Goal: Task Accomplishment & Management: Complete application form

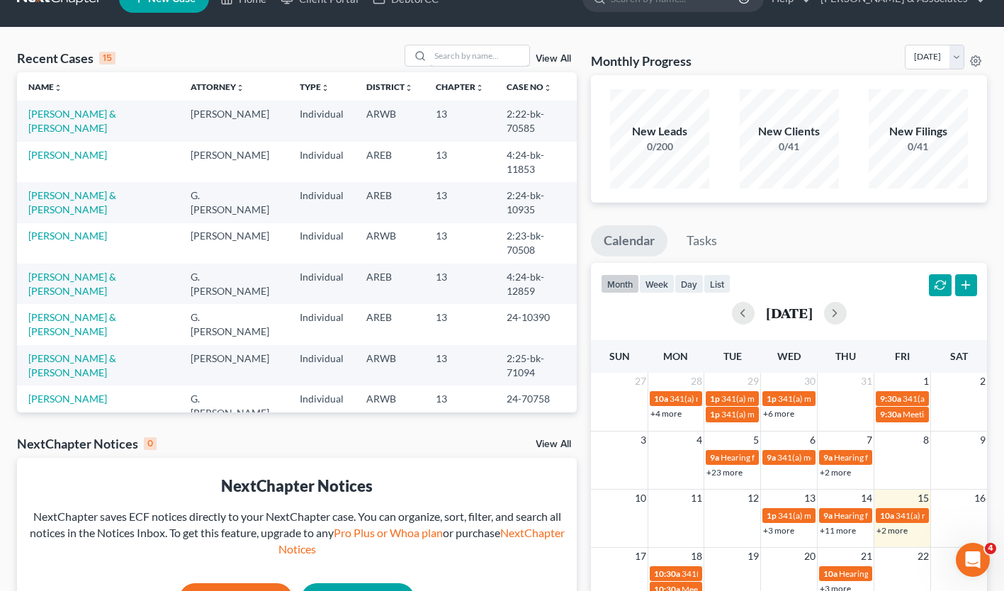
click at [497, 58] on input "search" at bounding box center [479, 55] width 99 height 21
type input "[PERSON_NAME]"
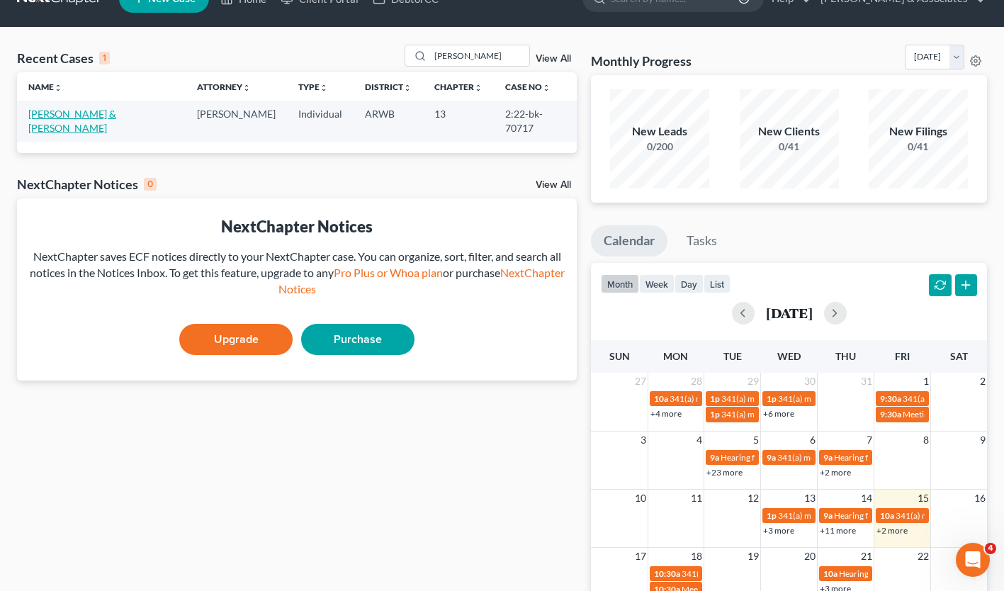
click at [116, 109] on link "[PERSON_NAME] & [PERSON_NAME]" at bounding box center [72, 121] width 88 height 26
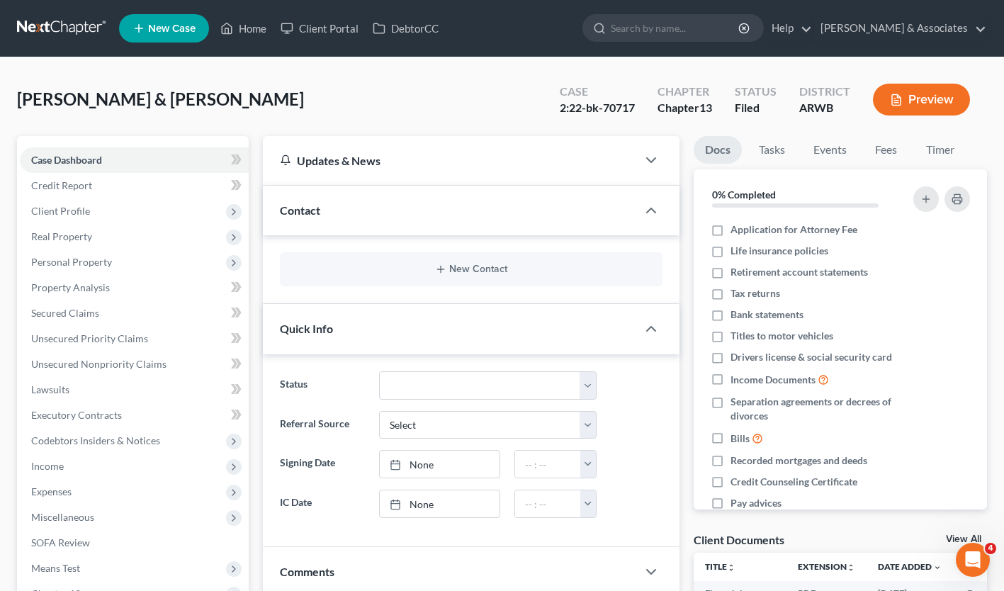
scroll to position [21, 0]
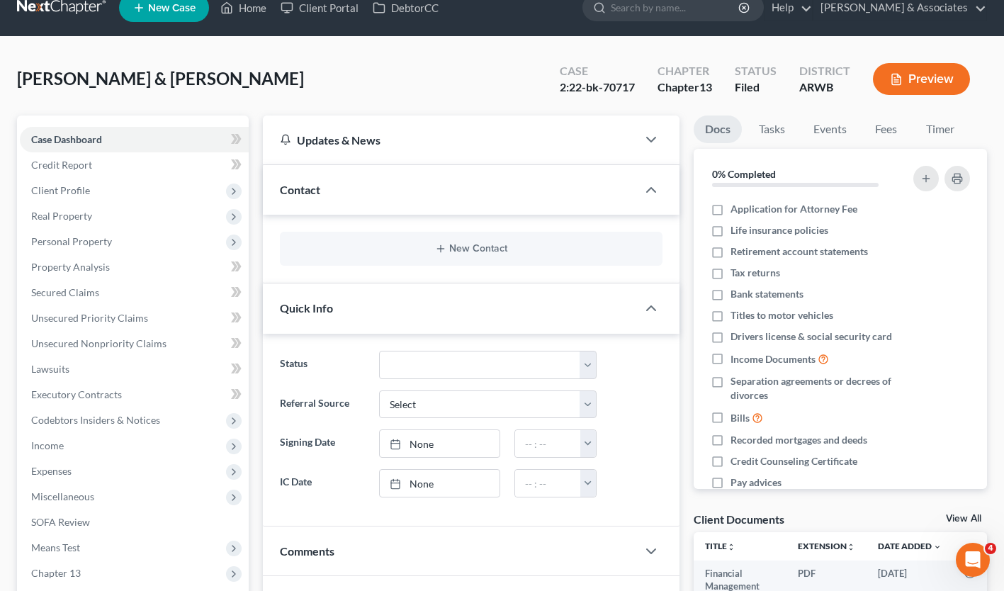
click at [106, 445] on span "Income" at bounding box center [134, 446] width 229 height 26
click at [137, 469] on span "Employment Income" at bounding box center [105, 471] width 91 height 12
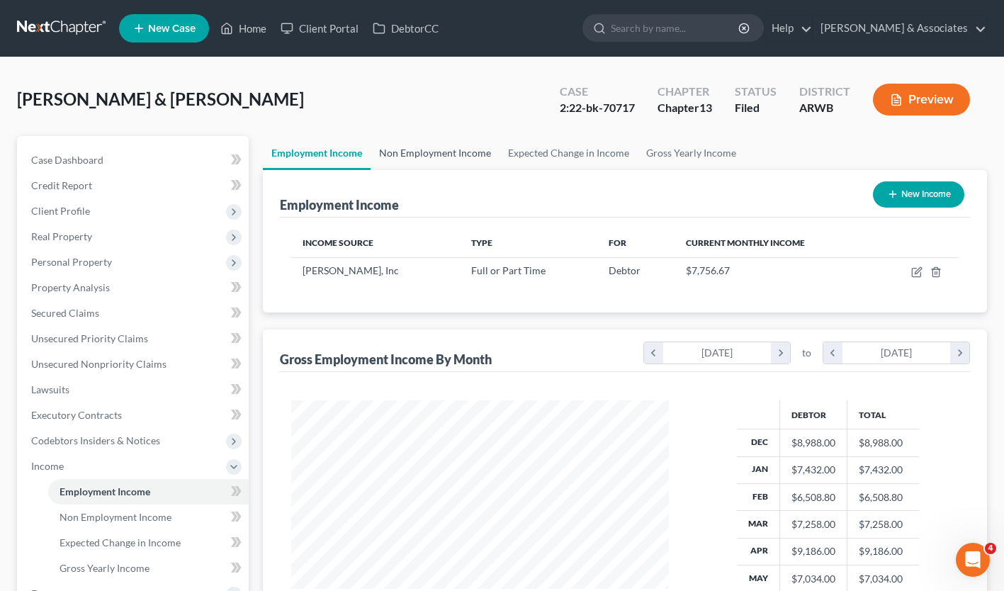
click at [410, 154] on link "Non Employment Income" at bounding box center [435, 153] width 129 height 34
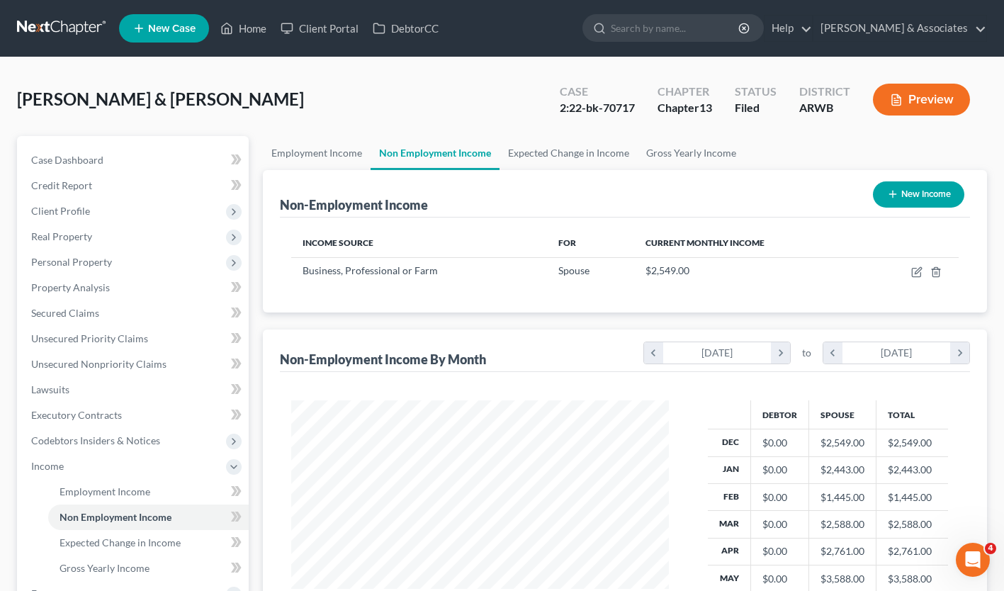
scroll to position [254, 406]
click at [534, 153] on link "Expected Change in Income" at bounding box center [569, 153] width 138 height 34
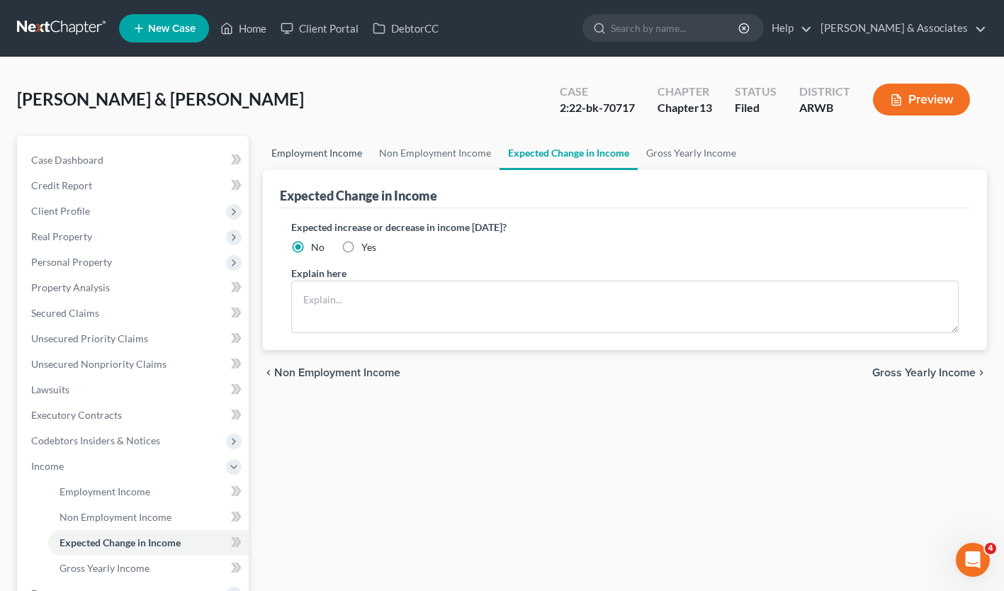
click at [334, 147] on link "Employment Income" at bounding box center [317, 153] width 108 height 34
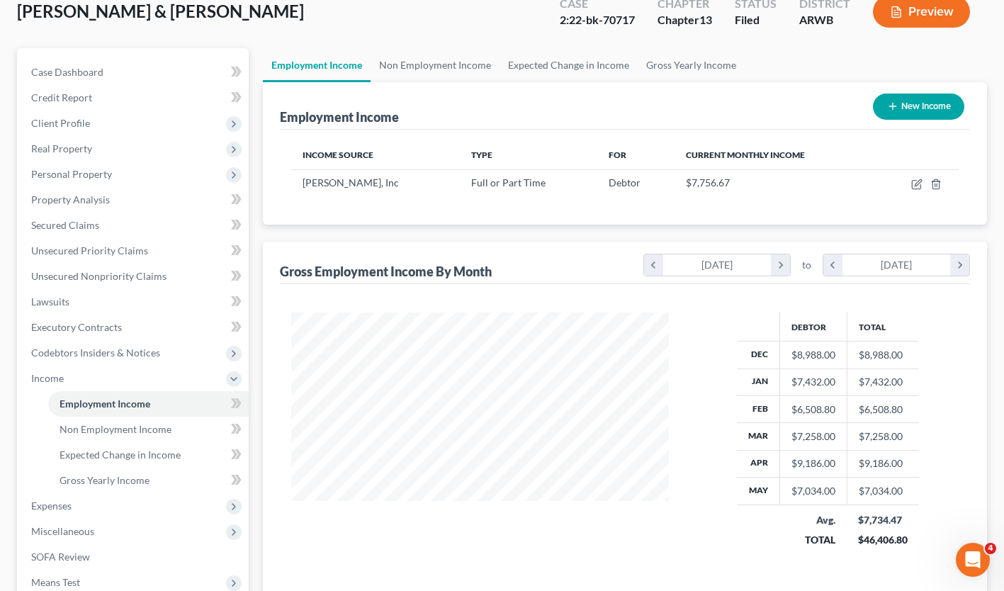
scroll to position [89, 0]
click at [137, 502] on span "Expenses" at bounding box center [134, 506] width 229 height 26
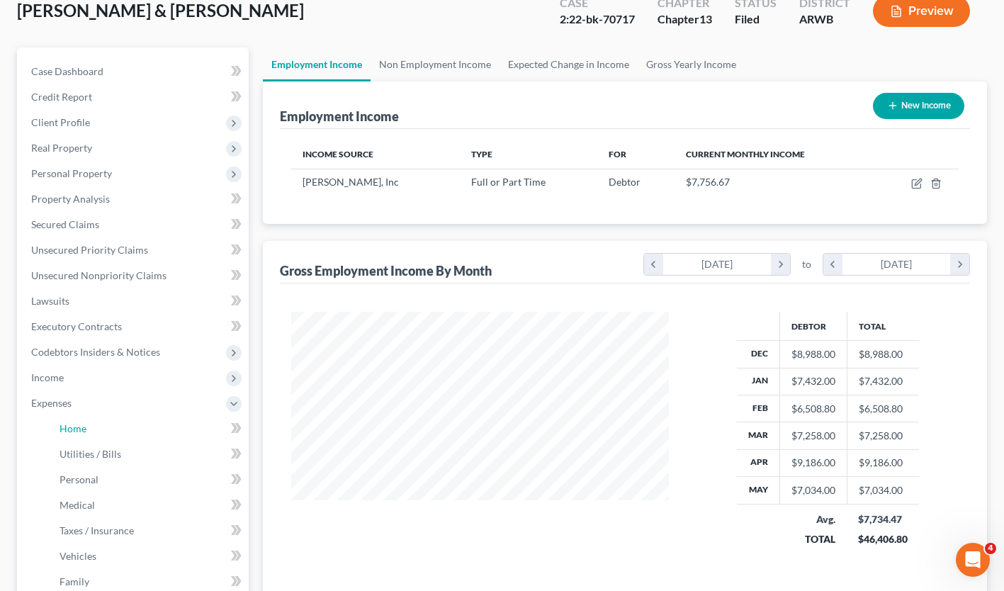
click at [194, 418] on link "Home" at bounding box center [148, 429] width 201 height 26
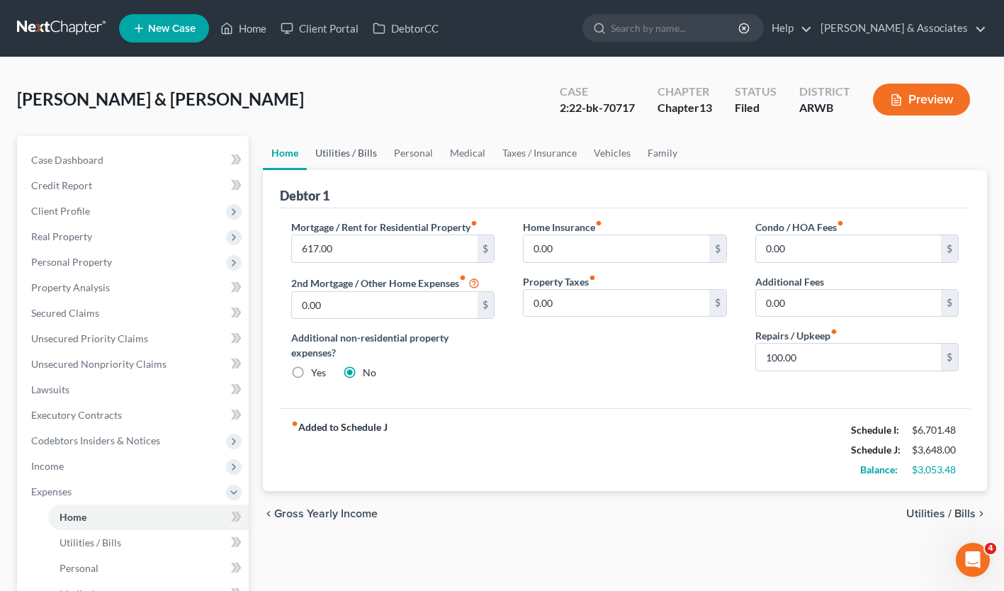
click at [356, 155] on link "Utilities / Bills" at bounding box center [346, 153] width 79 height 34
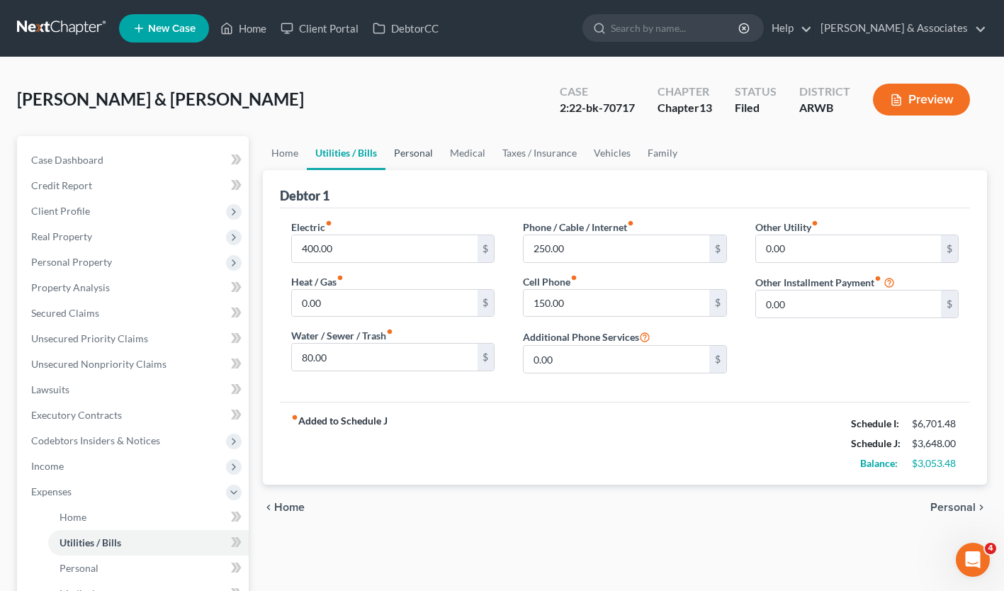
click at [413, 152] on link "Personal" at bounding box center [414, 153] width 56 height 34
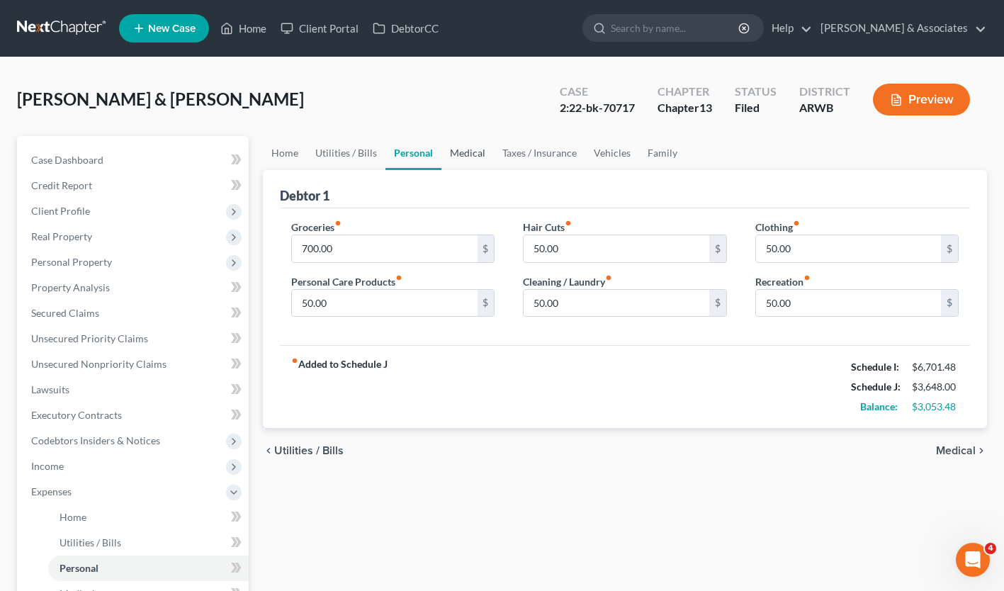
click at [468, 150] on link "Medical" at bounding box center [467, 153] width 52 height 34
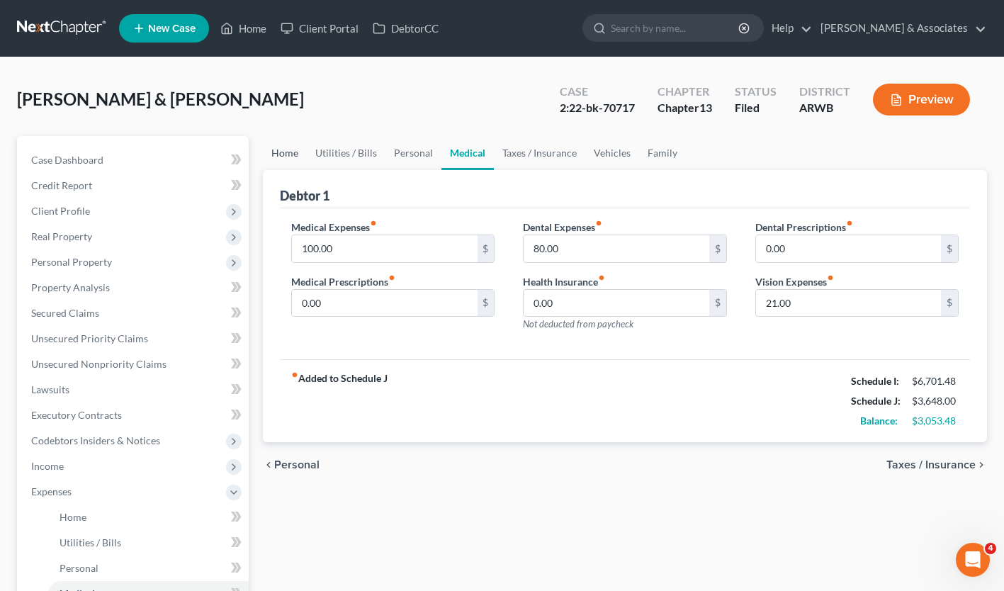
click at [291, 150] on link "Home" at bounding box center [285, 153] width 44 height 34
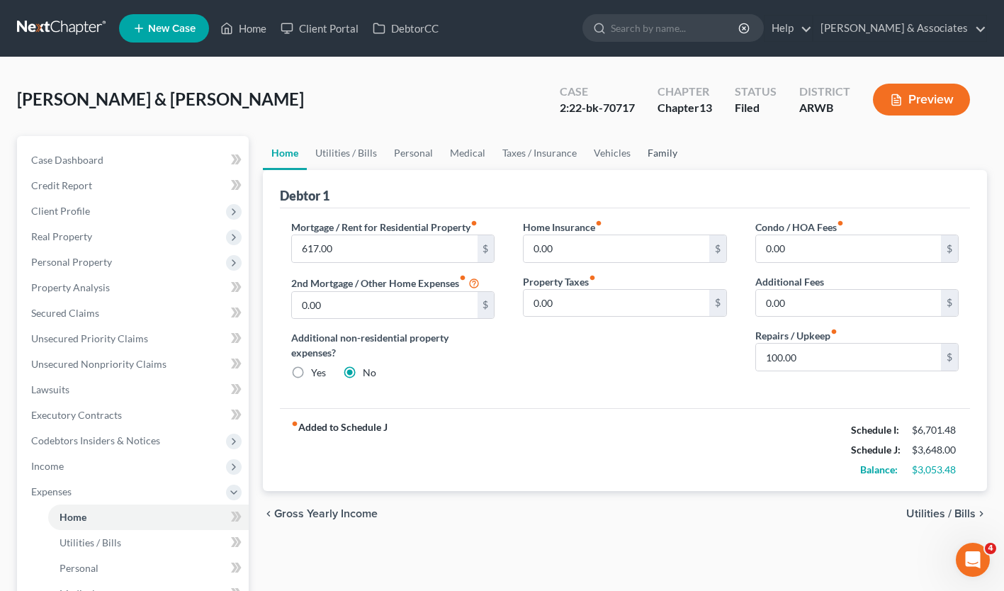
click at [656, 155] on link "Family" at bounding box center [662, 153] width 47 height 34
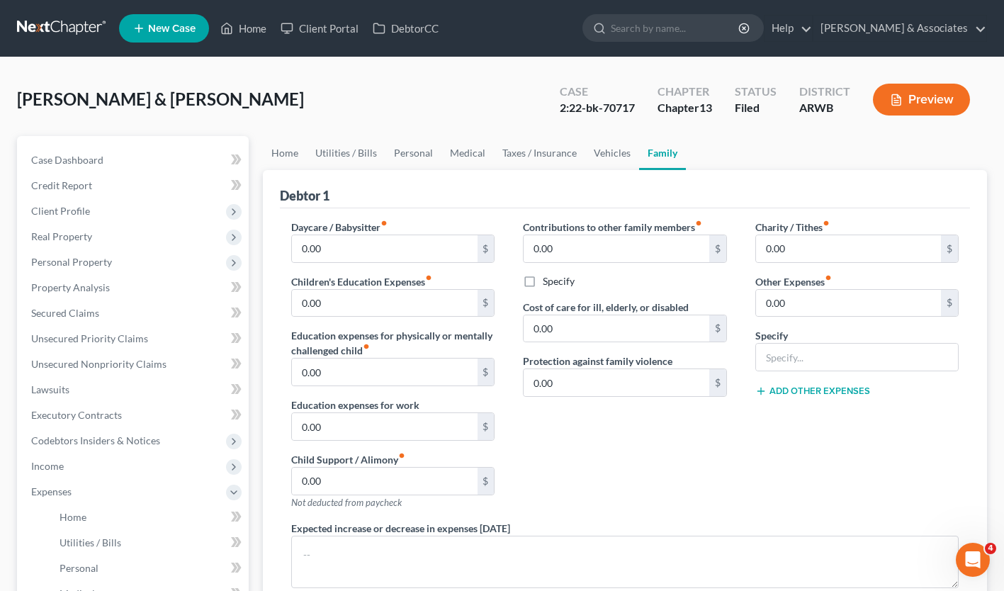
click at [133, 225] on span "Real Property" at bounding box center [134, 237] width 229 height 26
click at [140, 218] on span "Client Profile" at bounding box center [134, 211] width 229 height 26
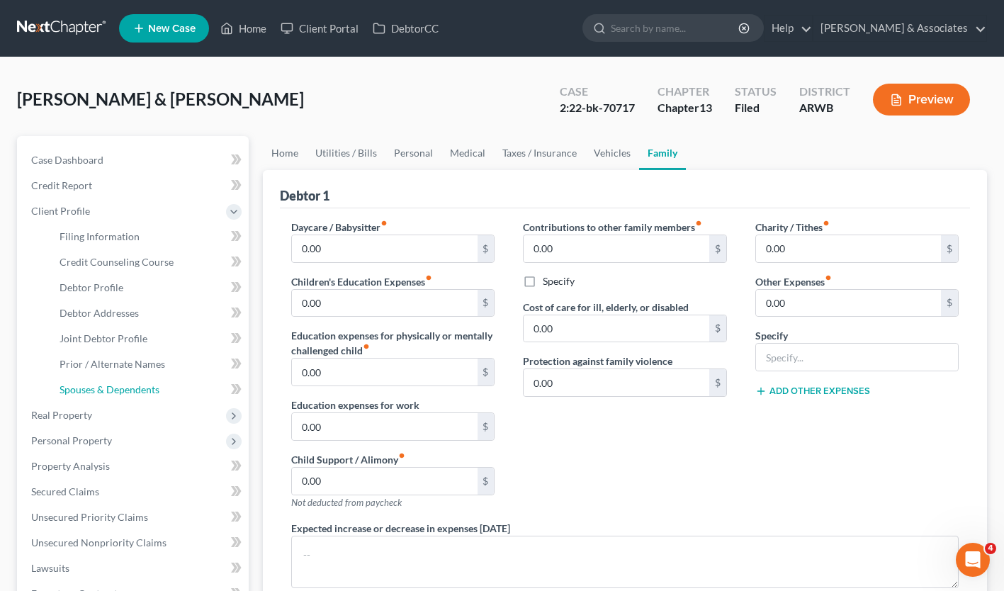
click at [176, 384] on link "Spouses & Dependents" at bounding box center [148, 390] width 201 height 26
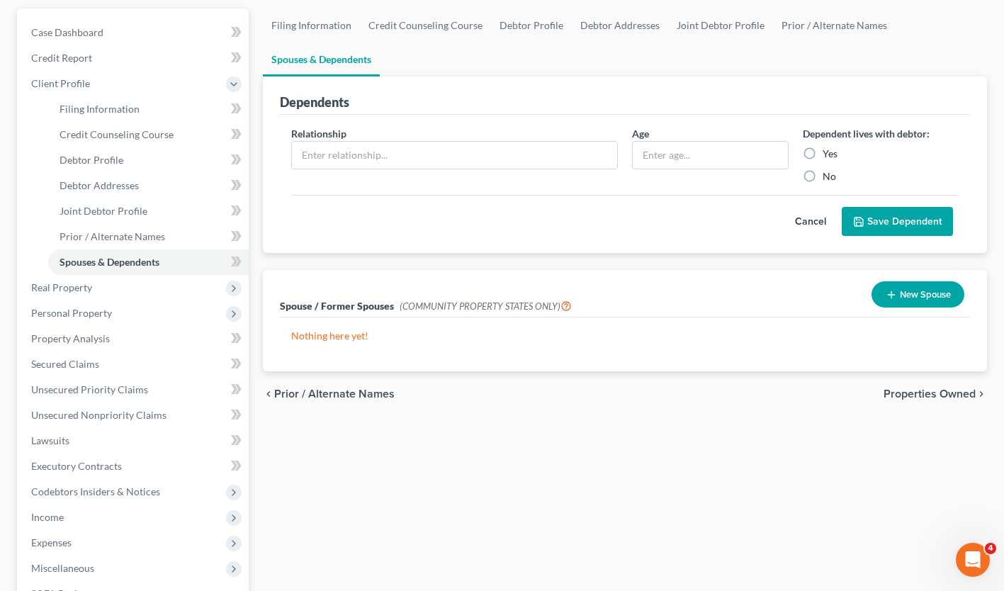
scroll to position [128, 0]
click at [119, 541] on span "Expenses" at bounding box center [134, 542] width 229 height 26
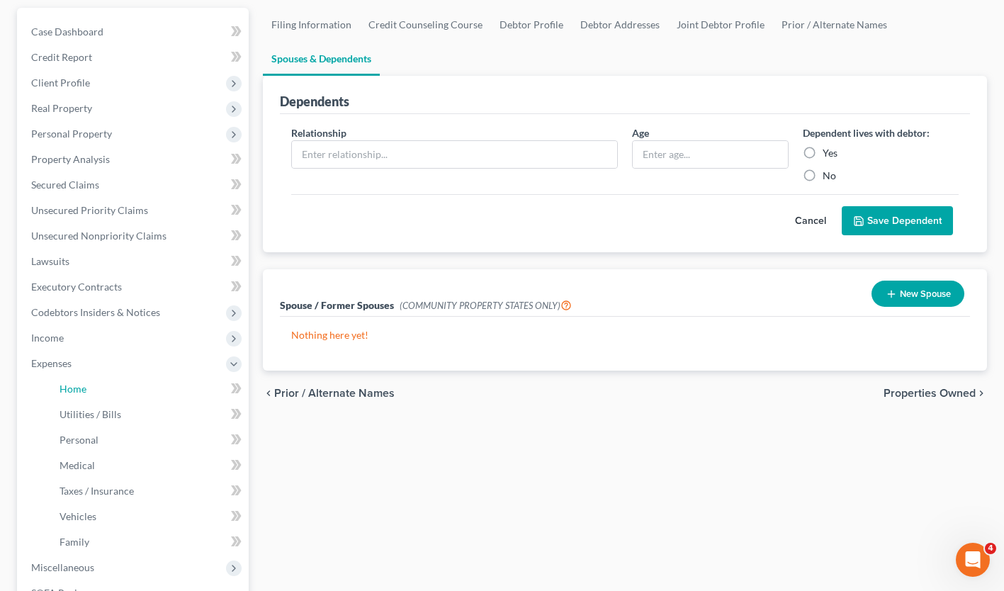
click at [138, 394] on link "Home" at bounding box center [148, 389] width 201 height 26
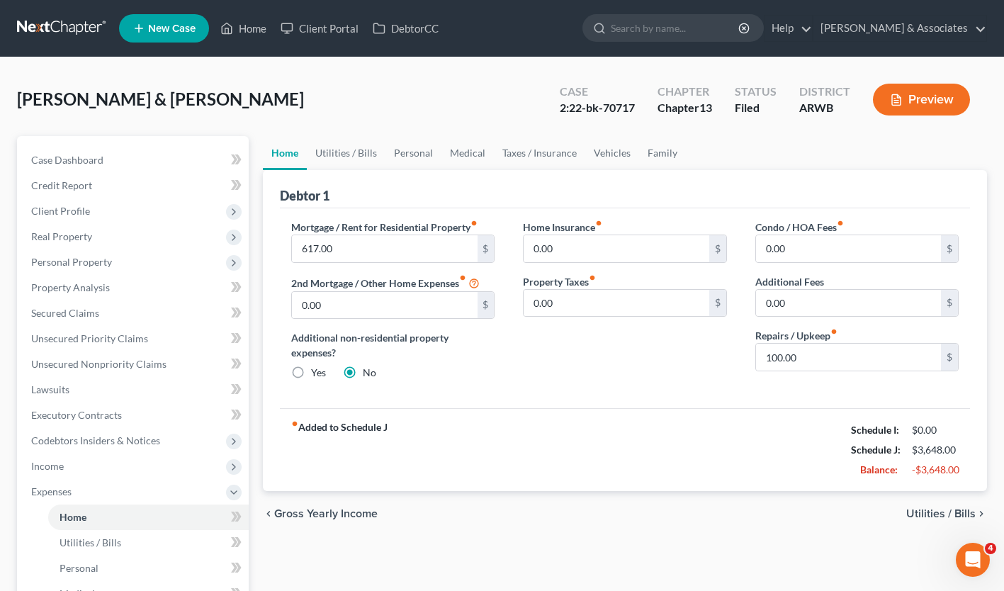
click at [103, 466] on span "Income" at bounding box center [134, 467] width 229 height 26
click at [150, 498] on link "Employment Income" at bounding box center [148, 492] width 201 height 26
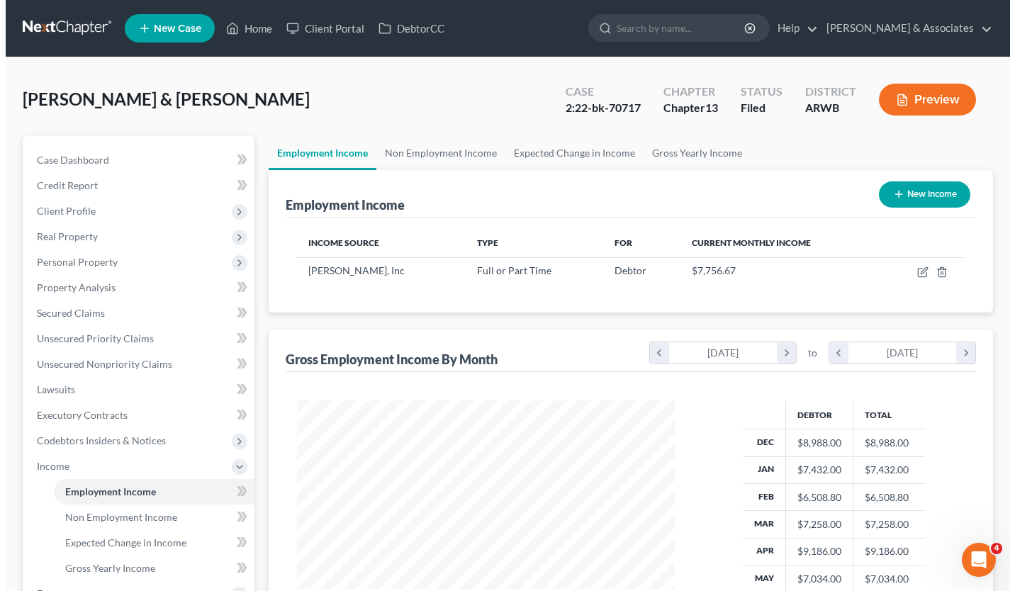
scroll to position [254, 406]
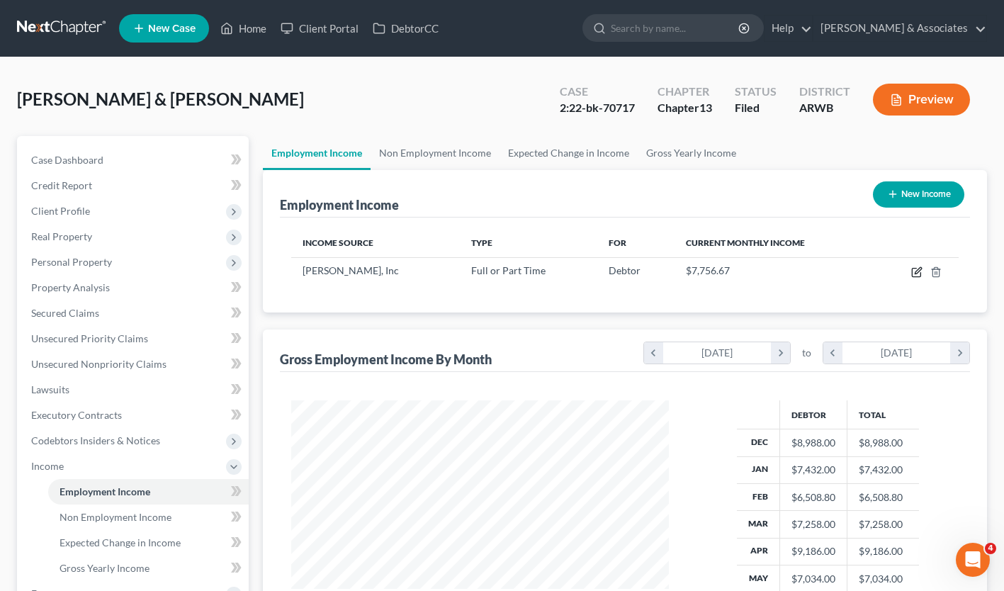
click at [918, 273] on icon "button" at bounding box center [918, 270] width 6 height 6
select select "0"
select select "2"
select select "3"
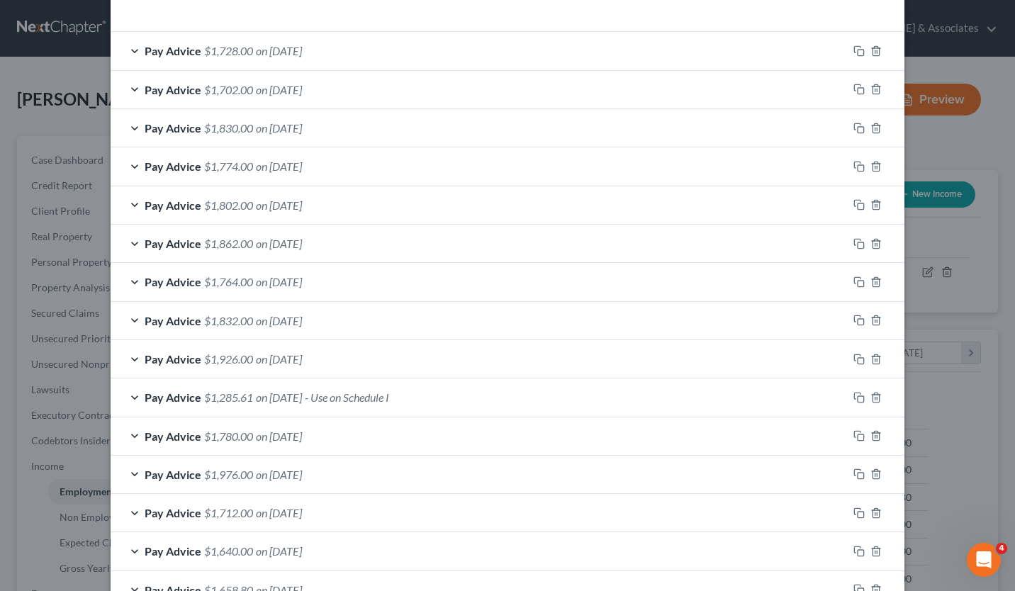
scroll to position [477, 0]
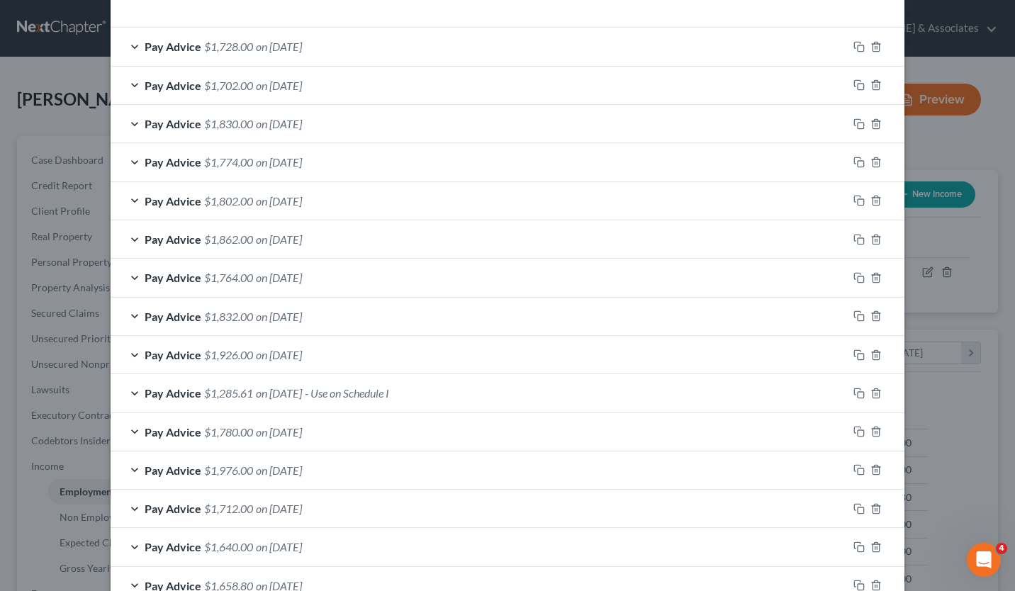
click at [959, 131] on div "Edit Income Source × Employment Type * Select Full or [DEMOGRAPHIC_DATA] Employ…" at bounding box center [507, 295] width 1015 height 591
click at [75, 76] on div "Edit Income Source × Employment Type * Select Full or [DEMOGRAPHIC_DATA] Employ…" at bounding box center [507, 295] width 1015 height 591
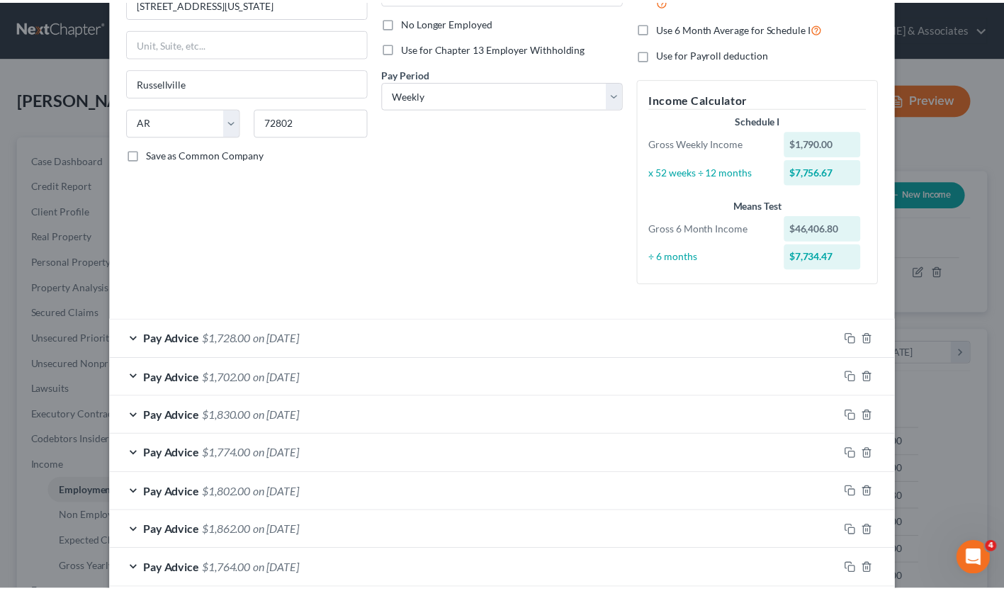
scroll to position [0, 0]
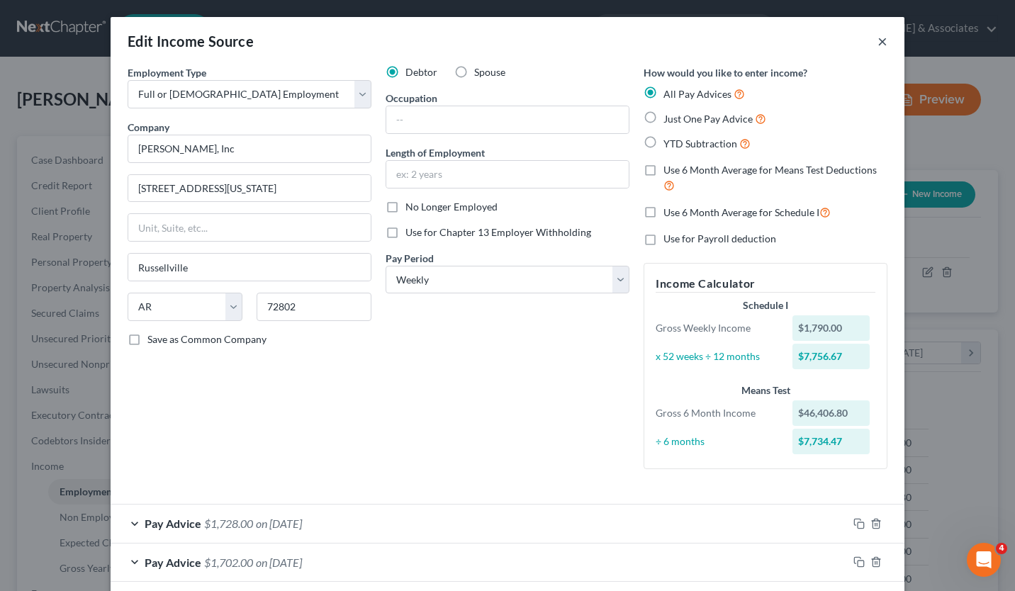
click at [878, 42] on button "×" at bounding box center [882, 41] width 10 height 17
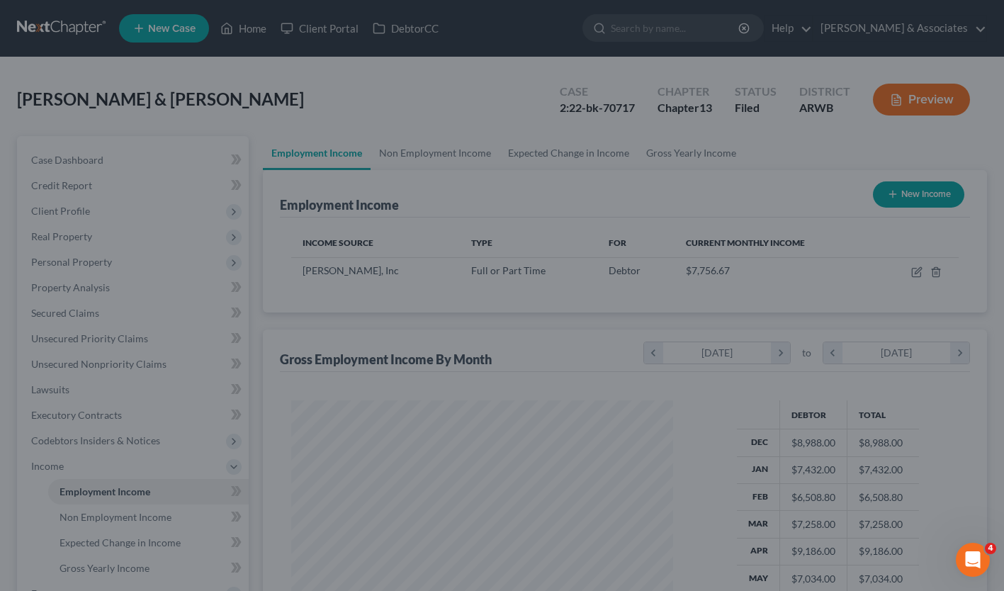
scroll to position [708395, 708243]
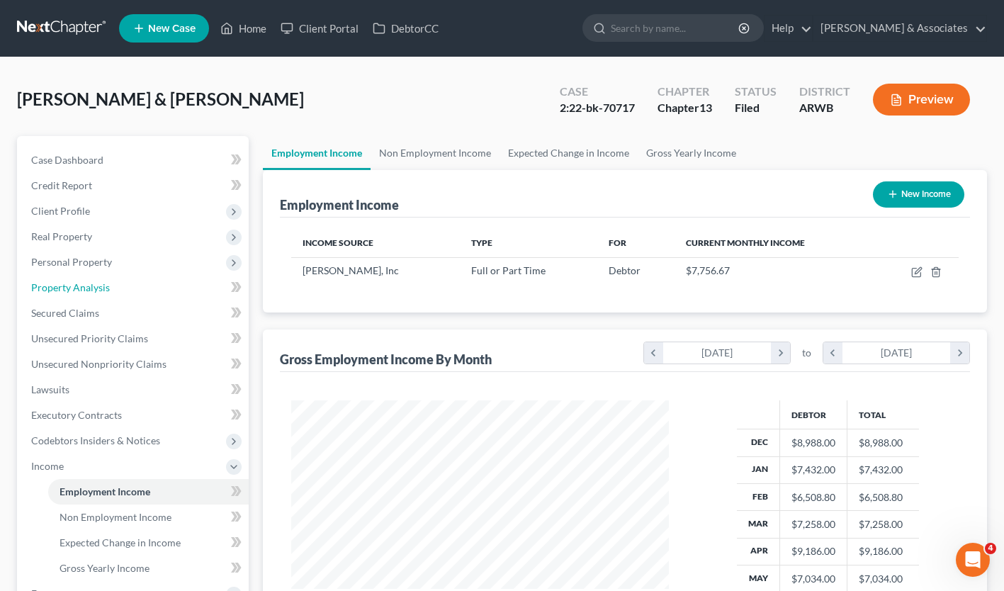
click at [139, 279] on link "Property Analysis" at bounding box center [134, 288] width 229 height 26
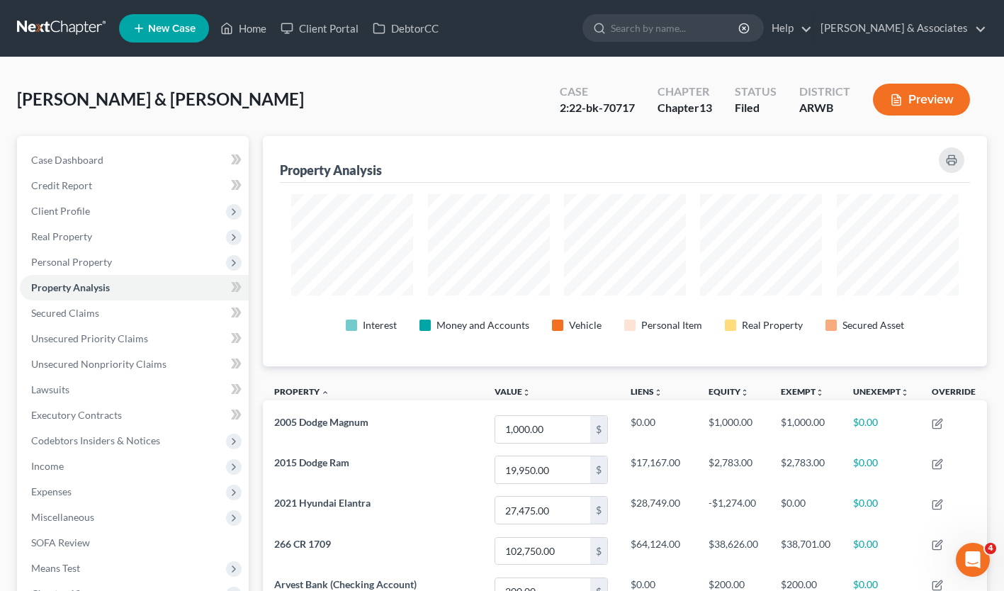
scroll to position [230, 724]
click at [368, 152] on div "Property Analysis" at bounding box center [625, 159] width 690 height 47
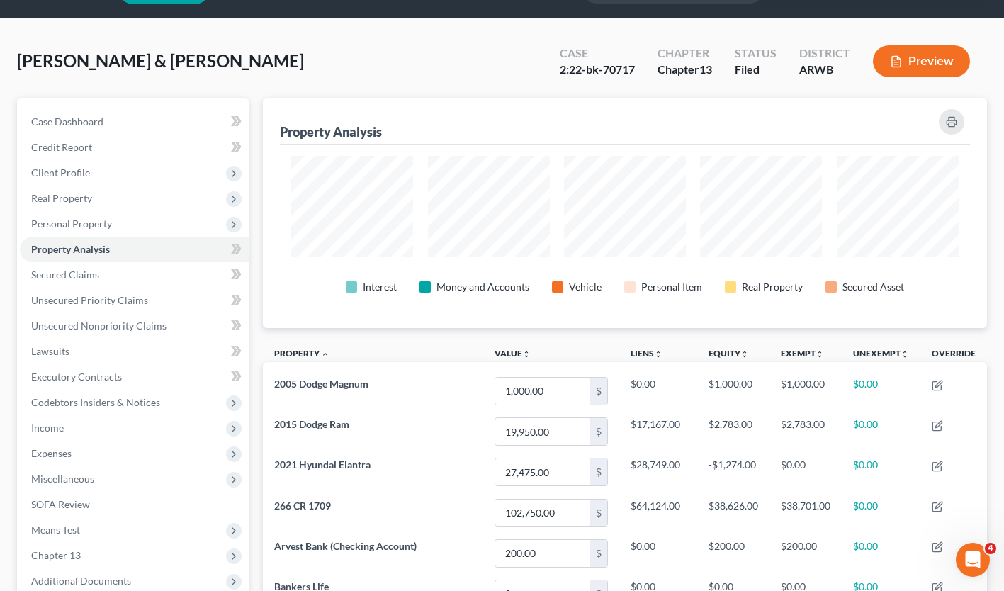
scroll to position [62, 0]
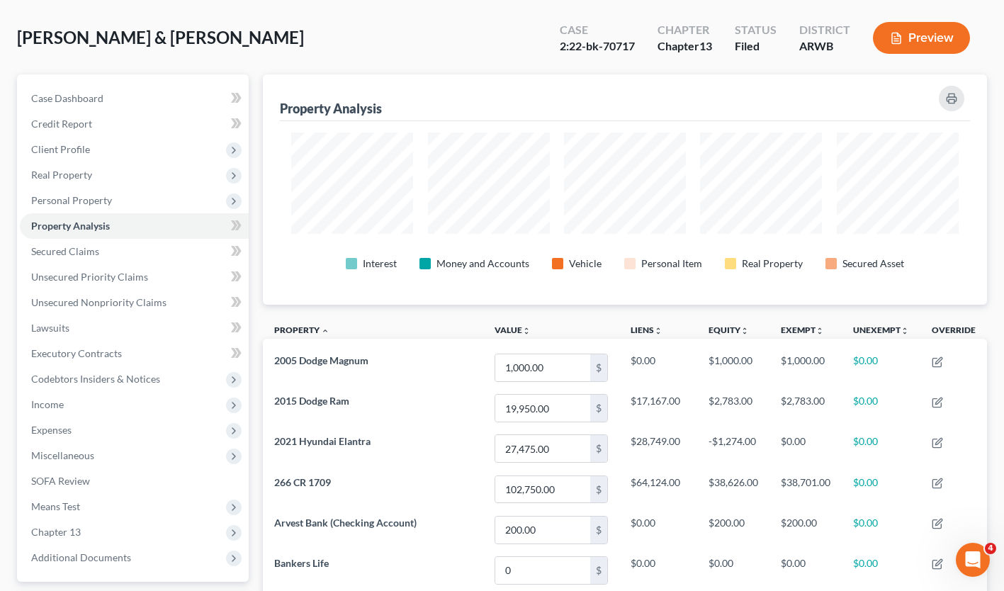
click at [125, 403] on span "Income" at bounding box center [134, 405] width 229 height 26
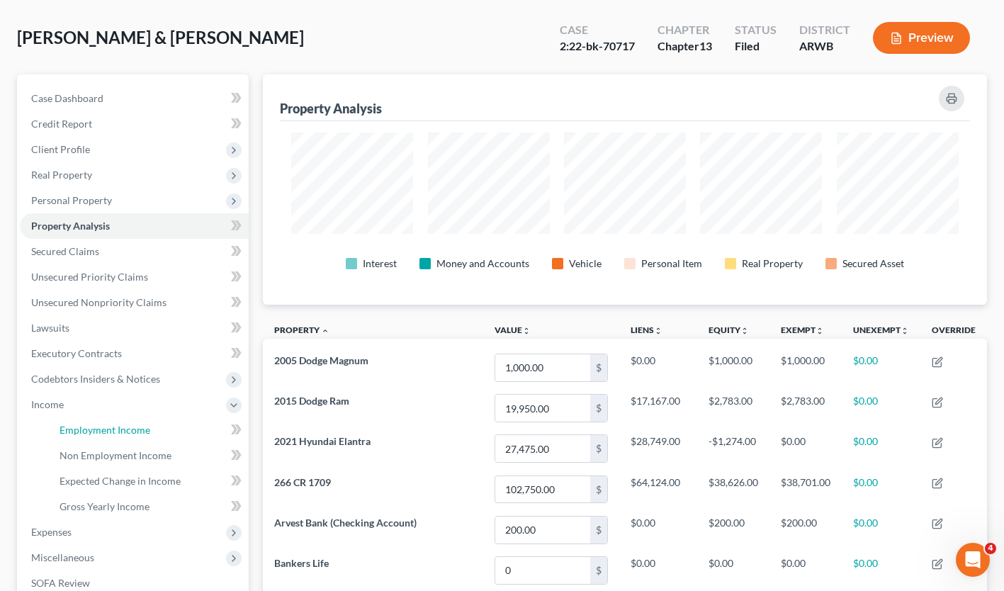
click at [120, 426] on span "Employment Income" at bounding box center [105, 430] width 91 height 12
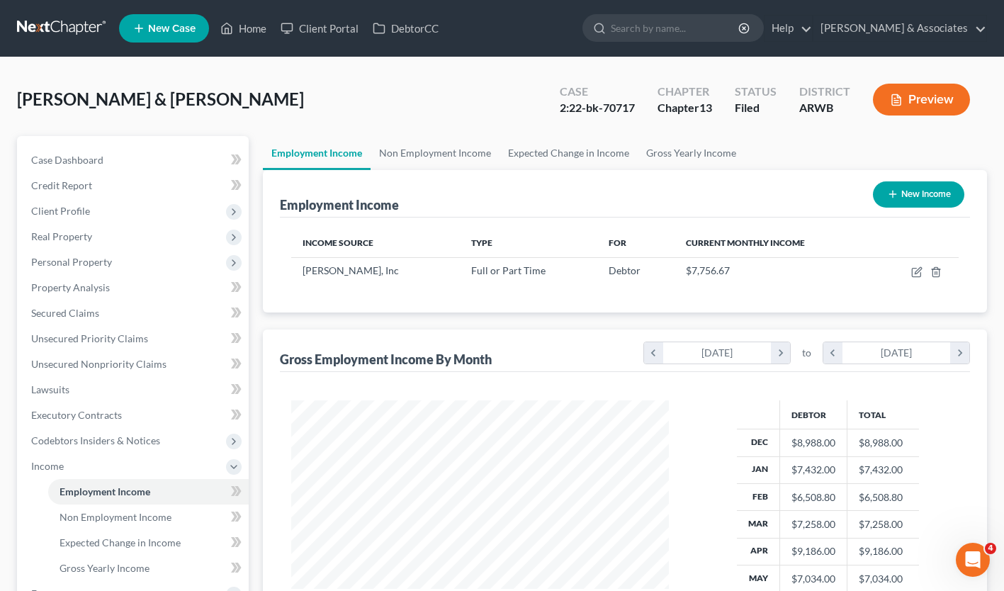
scroll to position [254, 406]
click at [412, 157] on link "Non Employment Income" at bounding box center [435, 153] width 129 height 34
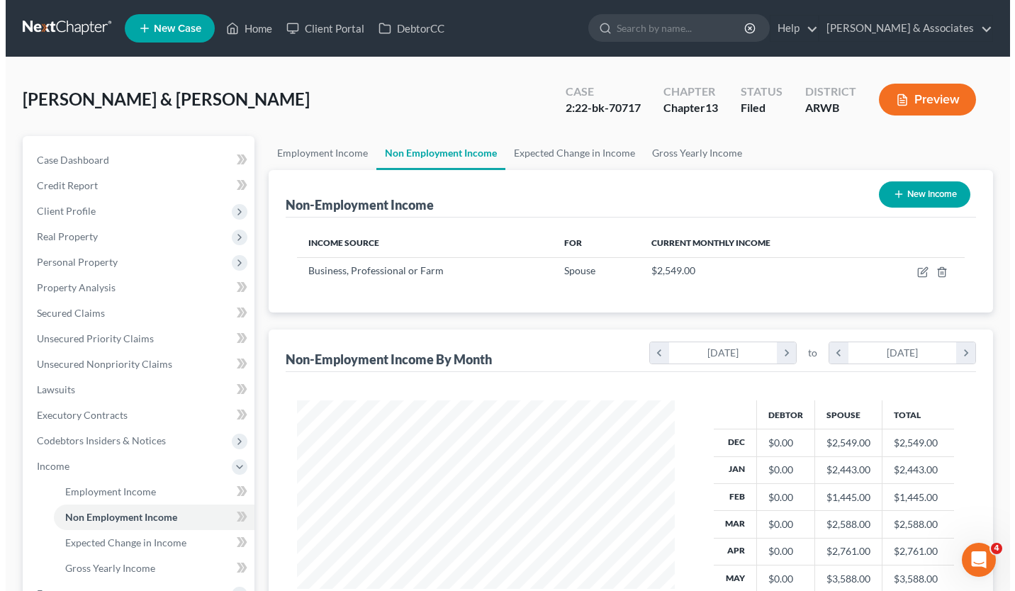
scroll to position [254, 406]
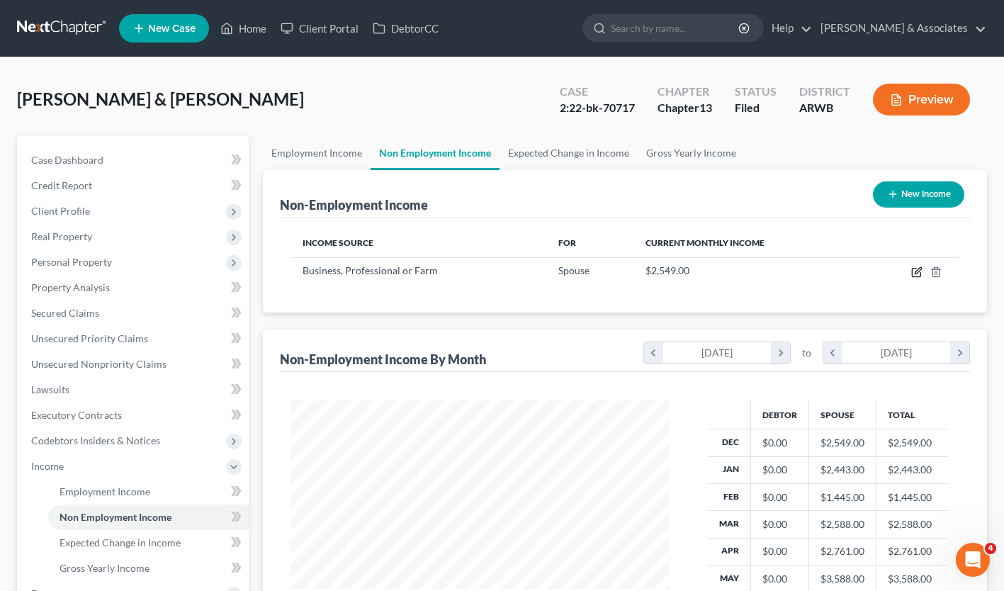
click at [914, 272] on icon "button" at bounding box center [916, 271] width 11 height 11
select select "10"
select select "0"
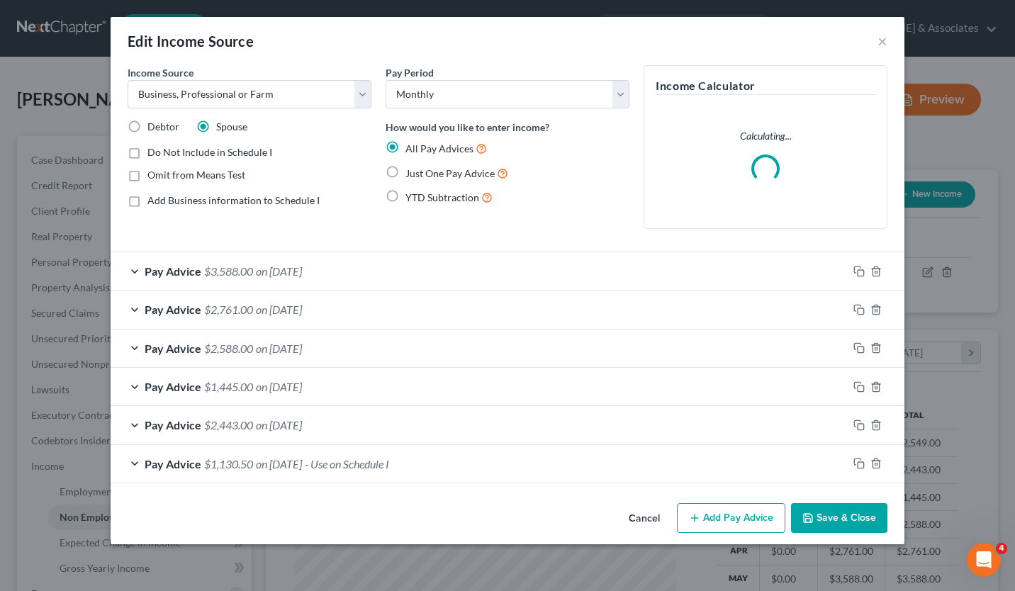
scroll to position [254, 410]
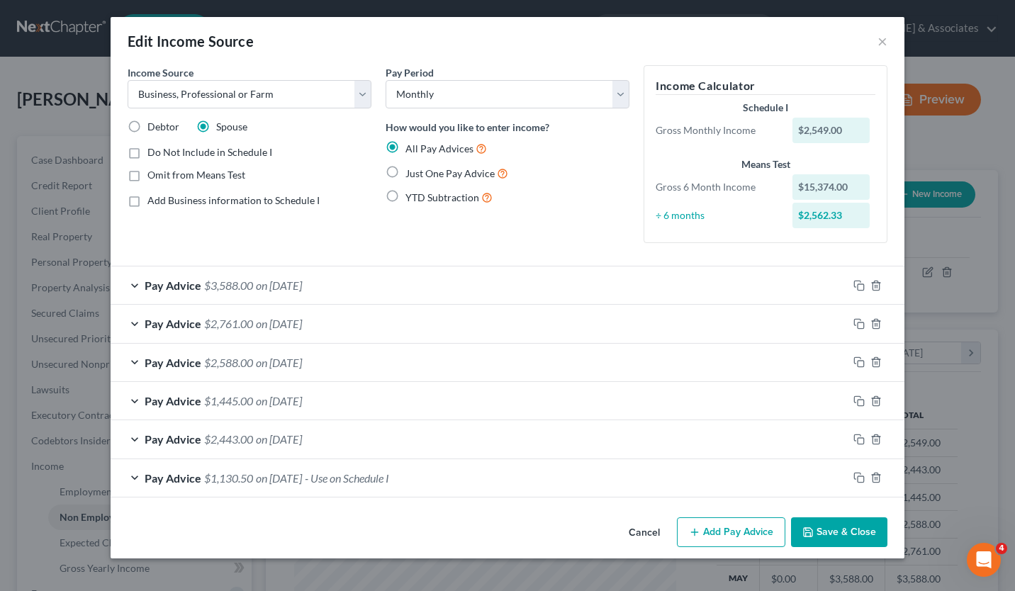
click at [522, 290] on div "Pay Advice $3,588.00 on [DATE]" at bounding box center [479, 285] width 737 height 38
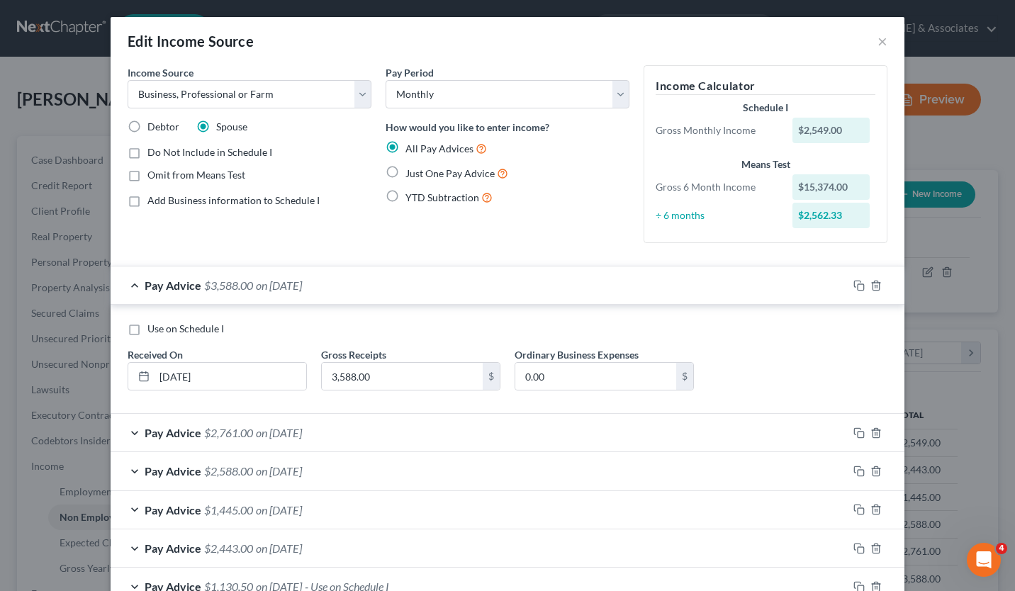
click at [429, 422] on div "Pay Advice $2,761.00 on [DATE]" at bounding box center [479, 433] width 737 height 38
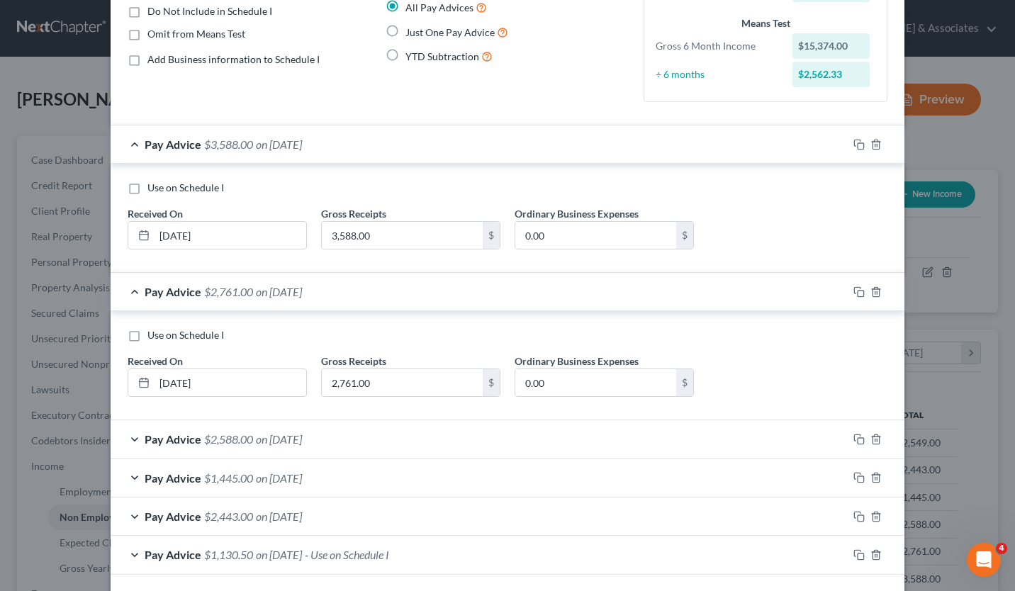
scroll to position [142, 0]
click at [437, 436] on div "Pay Advice $2,588.00 on [DATE]" at bounding box center [479, 439] width 737 height 38
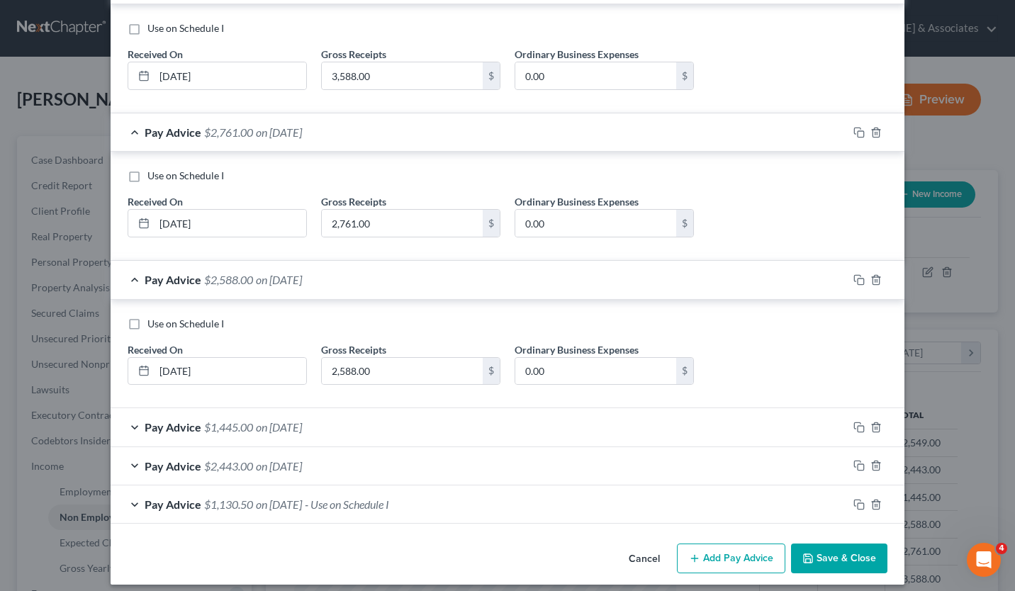
scroll to position [305, 0]
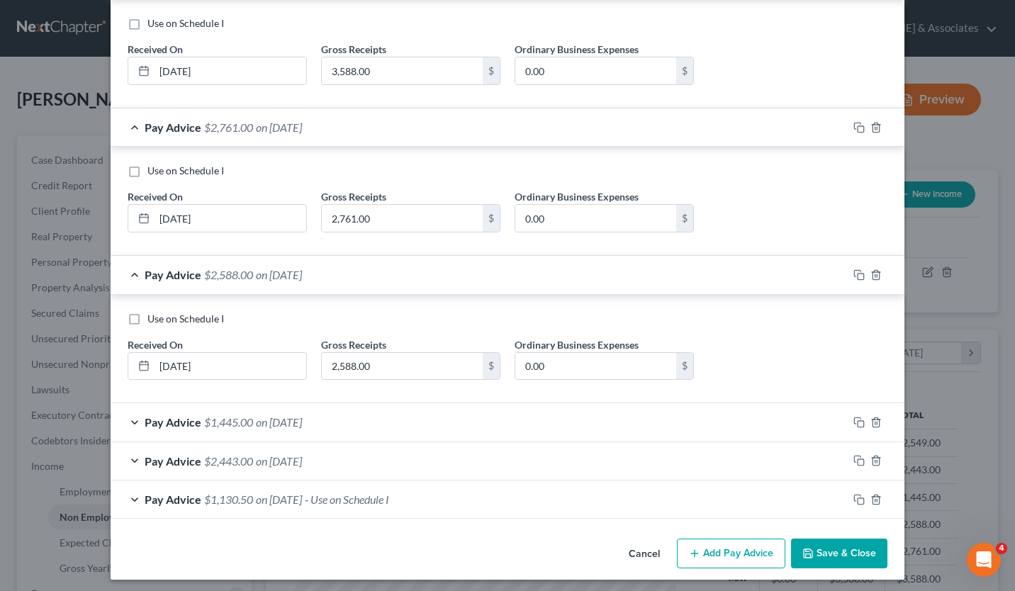
click at [426, 491] on div "Pay Advice $1,130.50 on [DATE] - Use on Schedule I" at bounding box center [479, 499] width 737 height 38
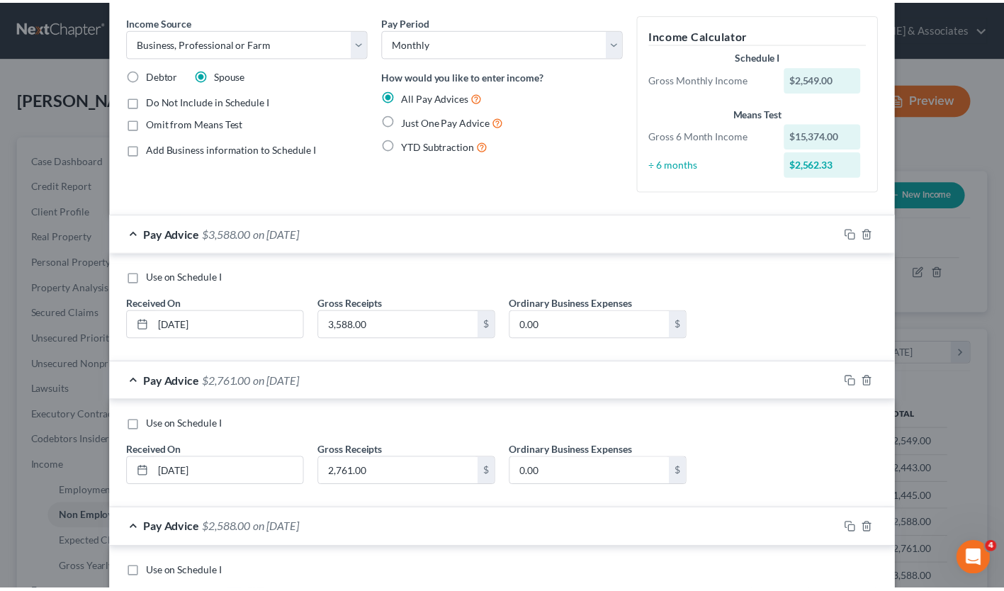
scroll to position [0, 0]
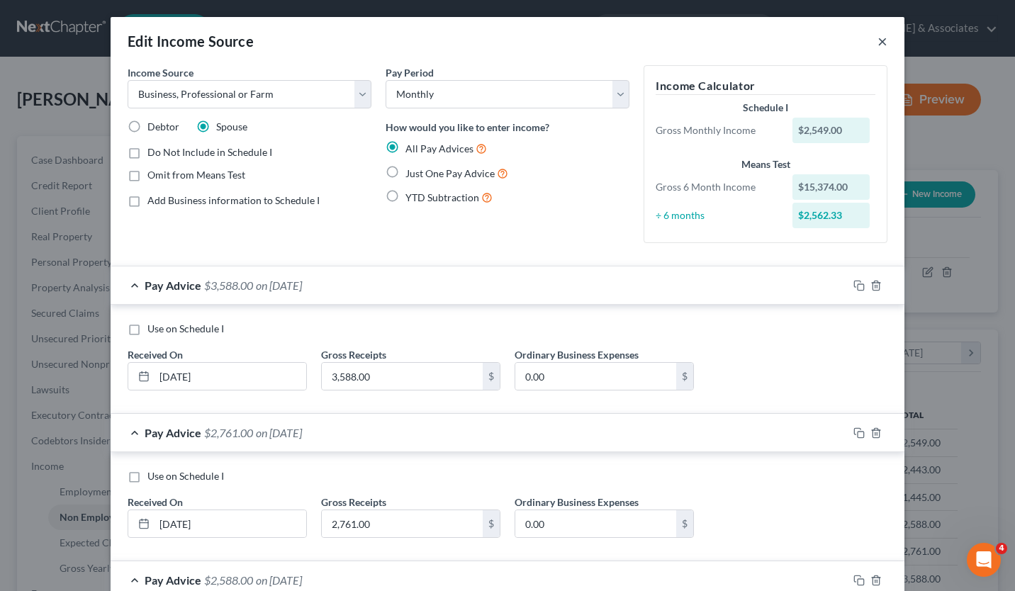
click at [877, 45] on button "×" at bounding box center [882, 41] width 10 height 17
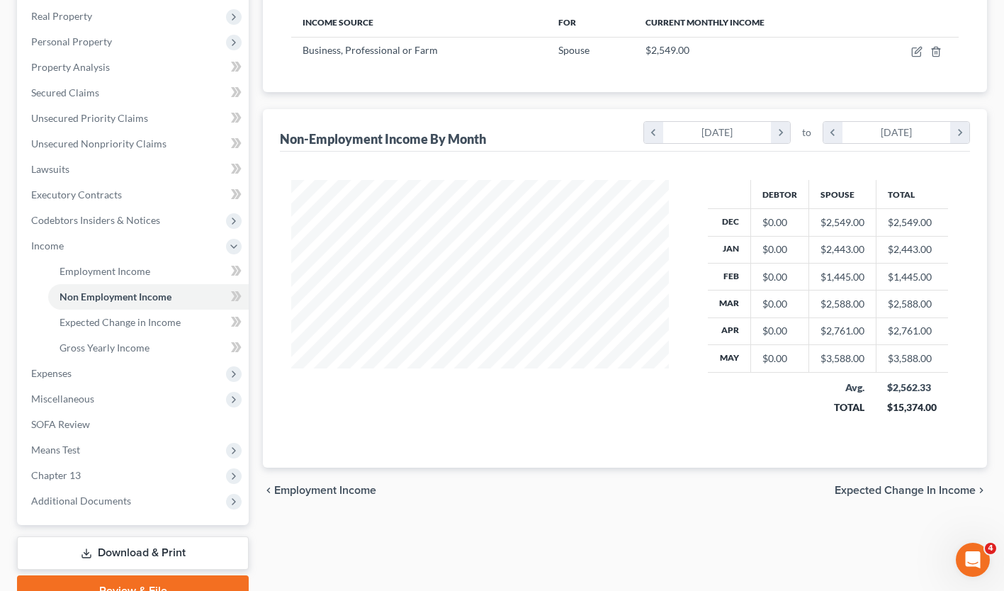
scroll to position [218, 0]
